Goal: Task Accomplishment & Management: Manage account settings

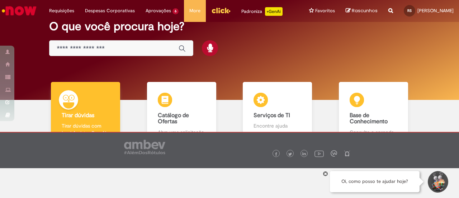
scroll to position [36, 0]
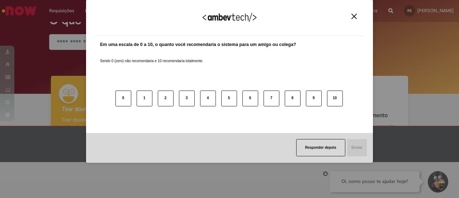
click at [355, 16] on img "Close" at bounding box center [354, 16] width 5 height 5
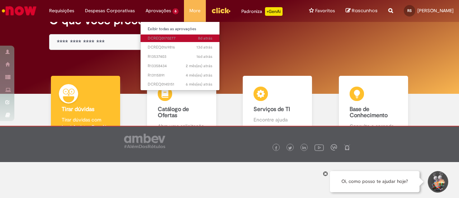
click at [161, 39] on span "8d atrás 8 dias atrás DCREQ0170277" at bounding box center [180, 39] width 65 height 6
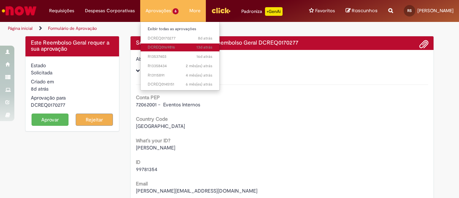
click at [51, 124] on button "Aprovar" at bounding box center [50, 119] width 37 height 12
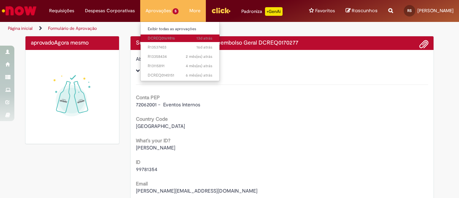
click at [154, 34] on link "13d atrás 13 dias atrás DCREQ0169816" at bounding box center [180, 38] width 79 height 8
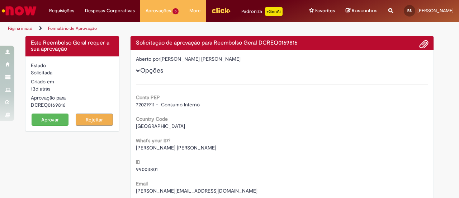
click at [49, 124] on button "Aprovar" at bounding box center [50, 119] width 37 height 12
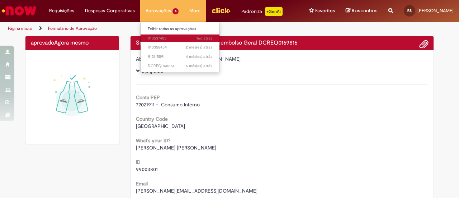
click at [154, 37] on span "16d atrás 16 dias atrás R13537403" at bounding box center [180, 39] width 65 height 6
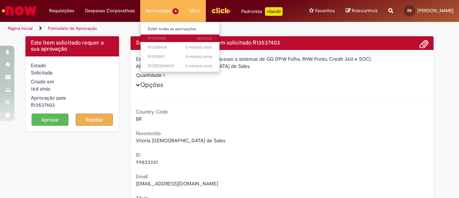
click at [161, 36] on span "16d atrás 16 dias atrás R13537403" at bounding box center [180, 39] width 65 height 6
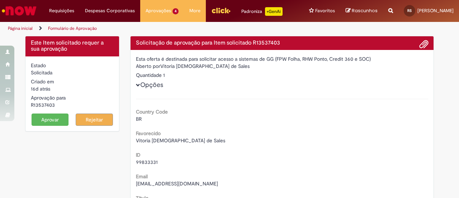
click at [49, 126] on button "Aprovar" at bounding box center [50, 119] width 37 height 12
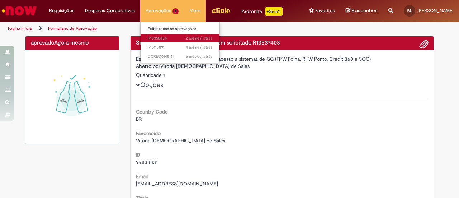
click at [155, 38] on span "2 mês(es) atrás 2 meses atrás R13358434" at bounding box center [180, 39] width 65 height 6
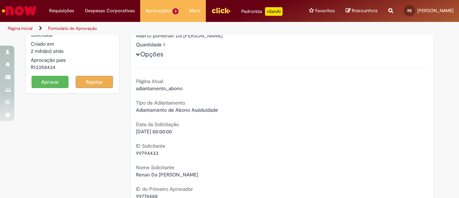
scroll to position [36, 0]
